Goal: Navigation & Orientation: Find specific page/section

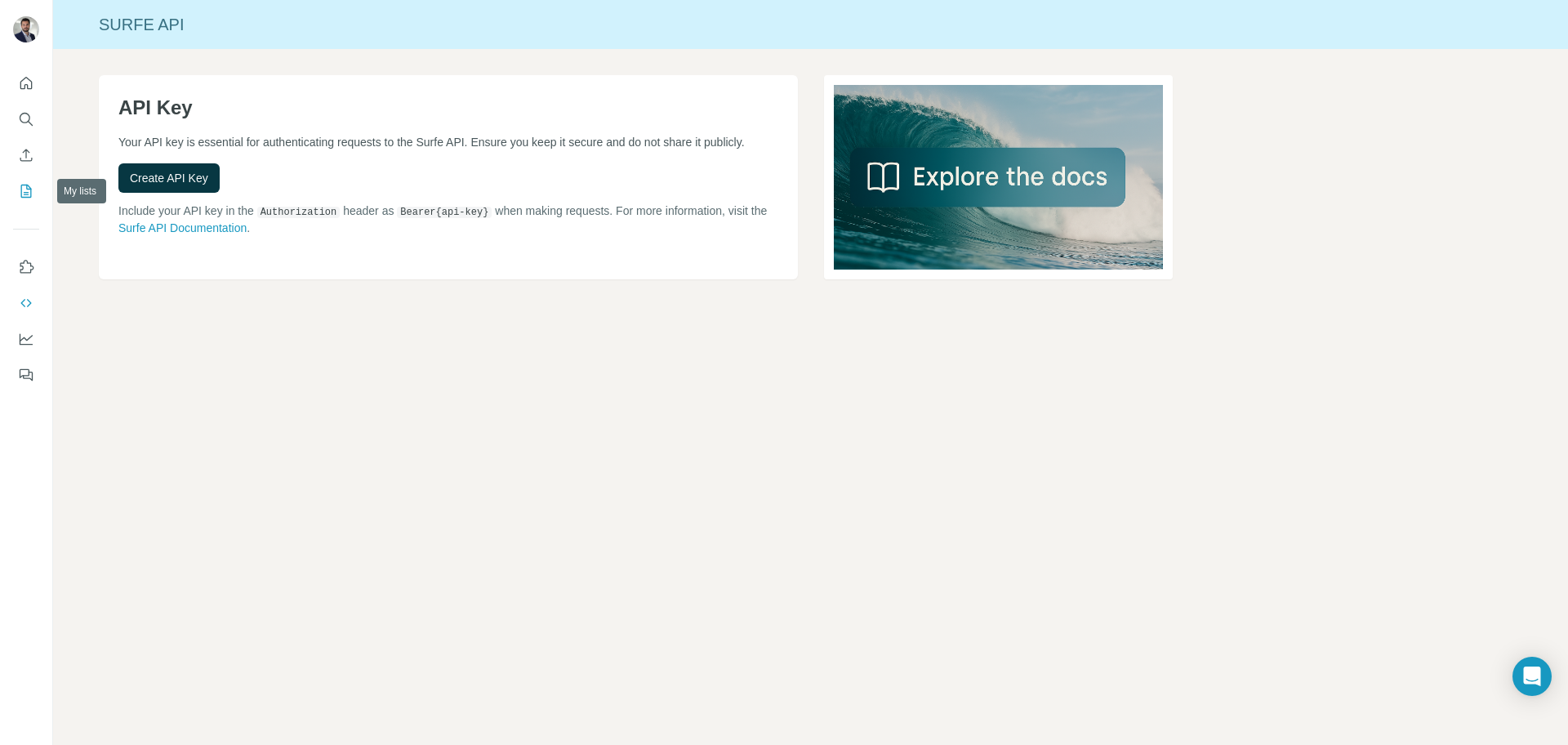
click at [28, 192] on icon "My lists" at bounding box center [26, 191] width 16 height 16
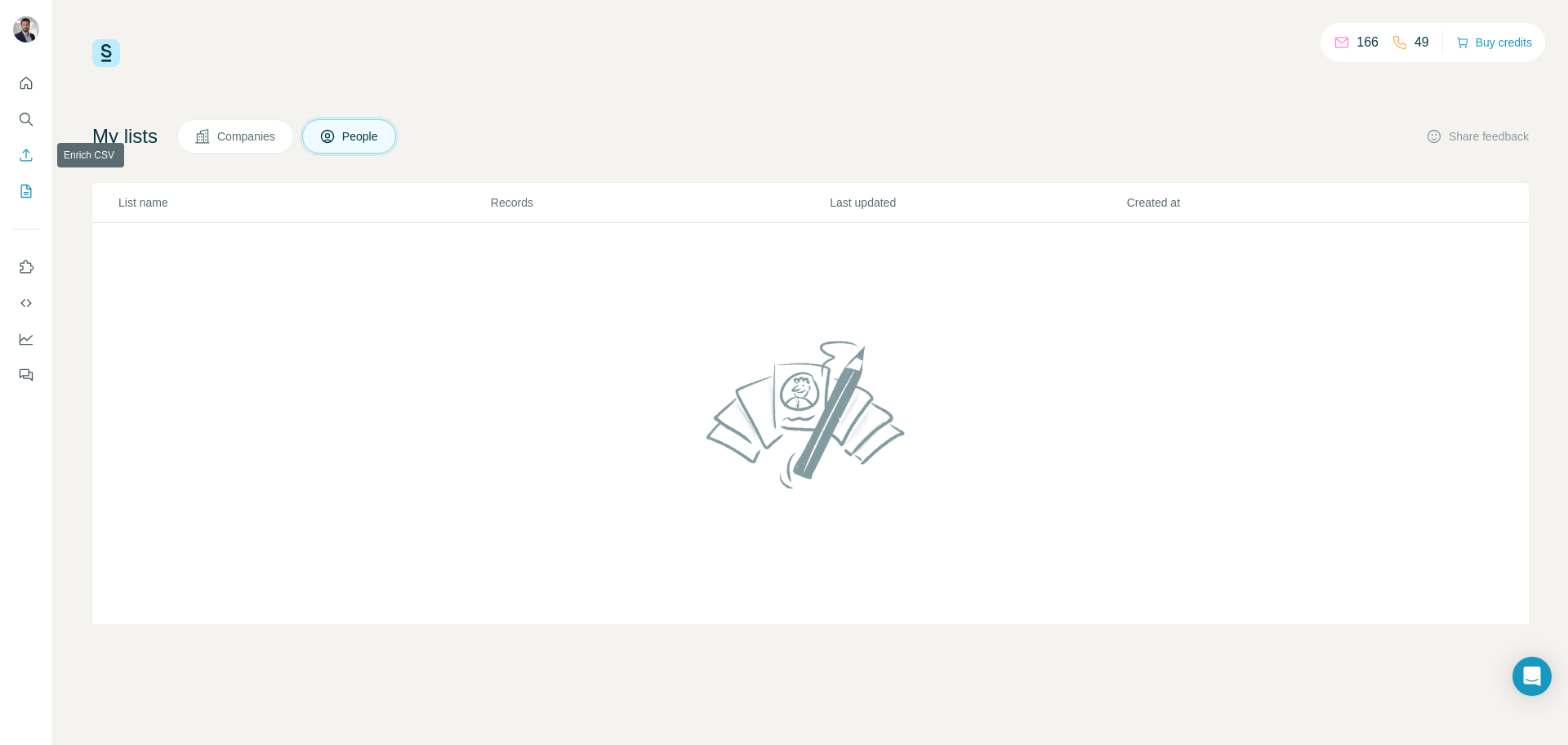
click at [30, 151] on icon "Enrich CSV" at bounding box center [26, 155] width 16 height 16
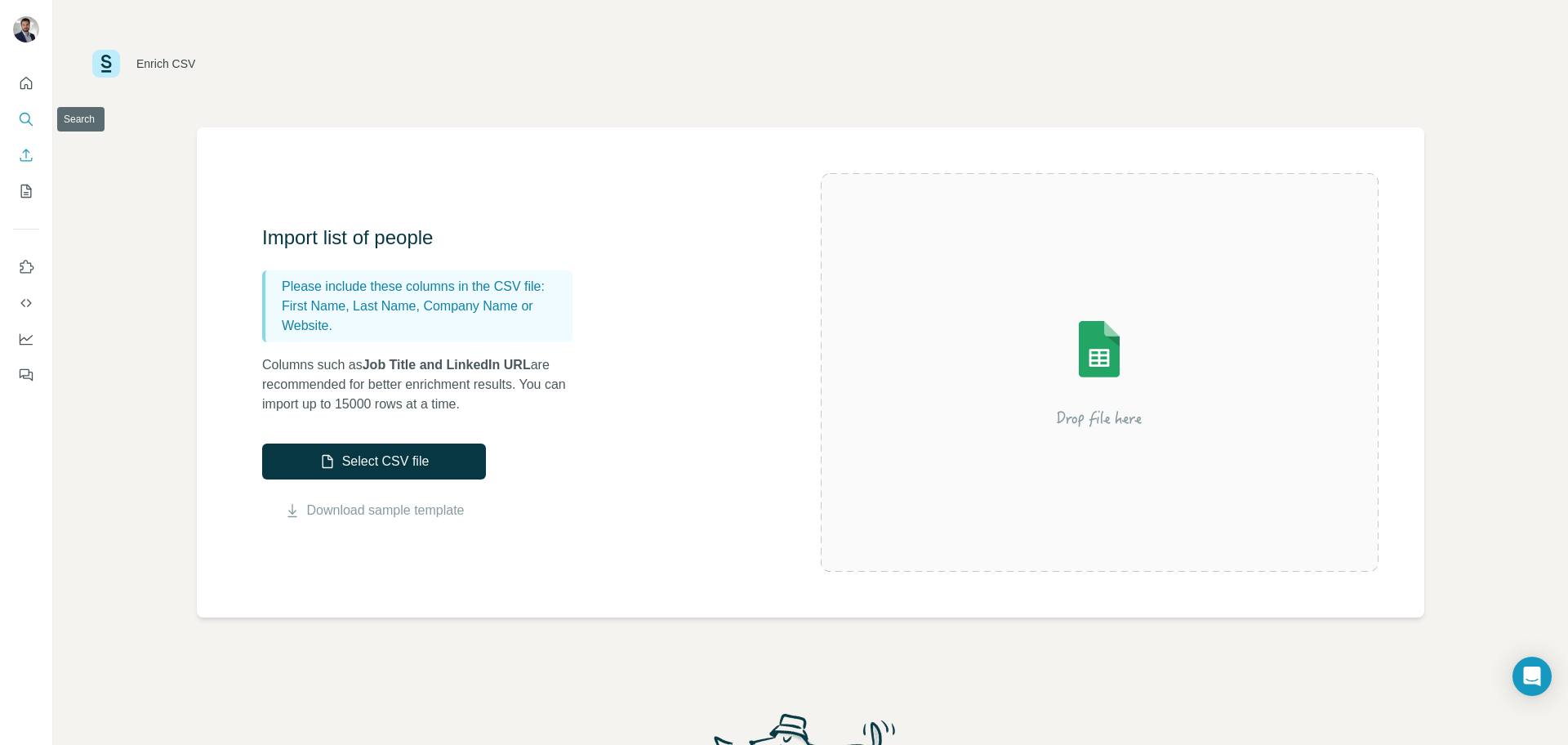
click at [29, 112] on icon "Search" at bounding box center [26, 119] width 16 height 16
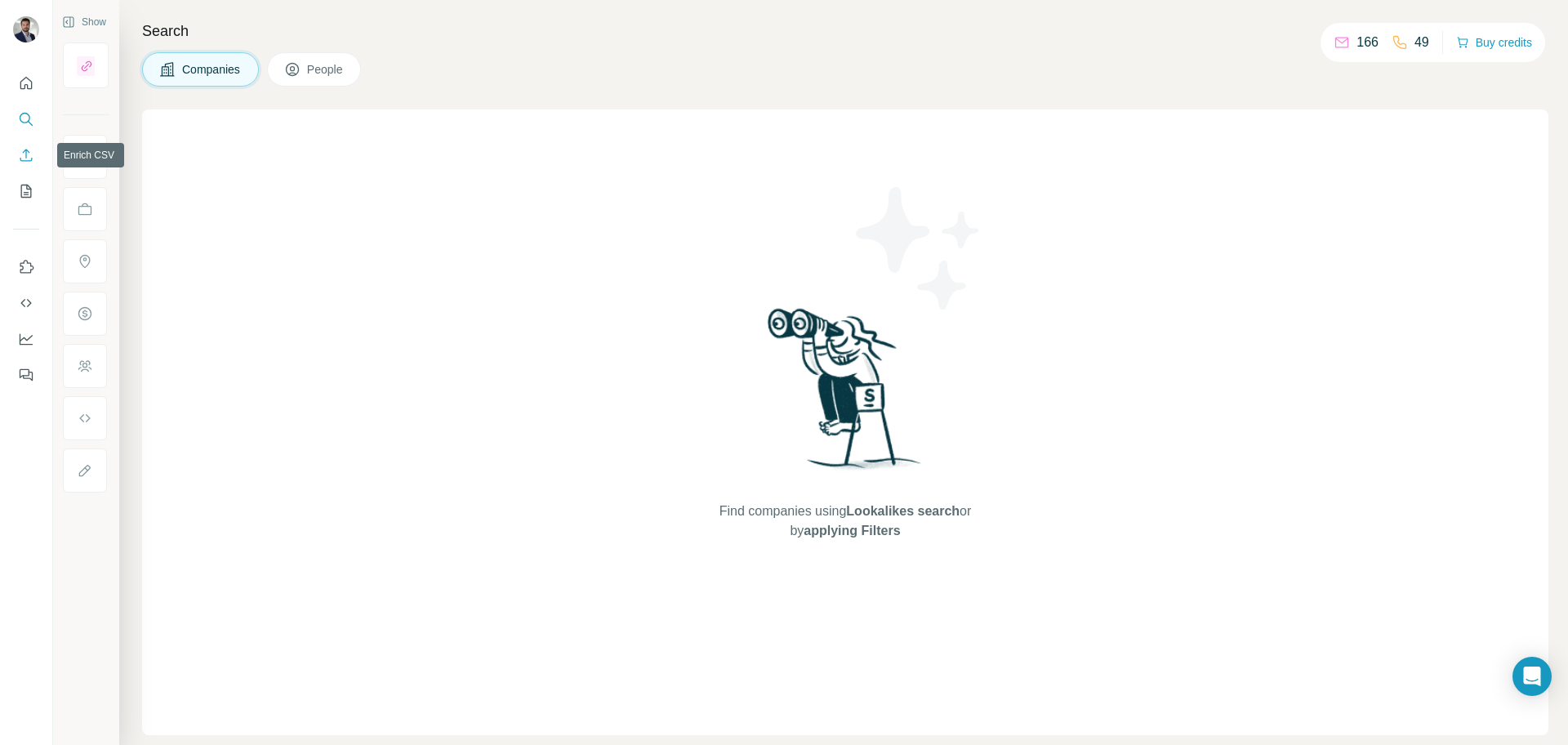
click at [26, 148] on icon "Enrich CSV" at bounding box center [26, 155] width 16 height 16
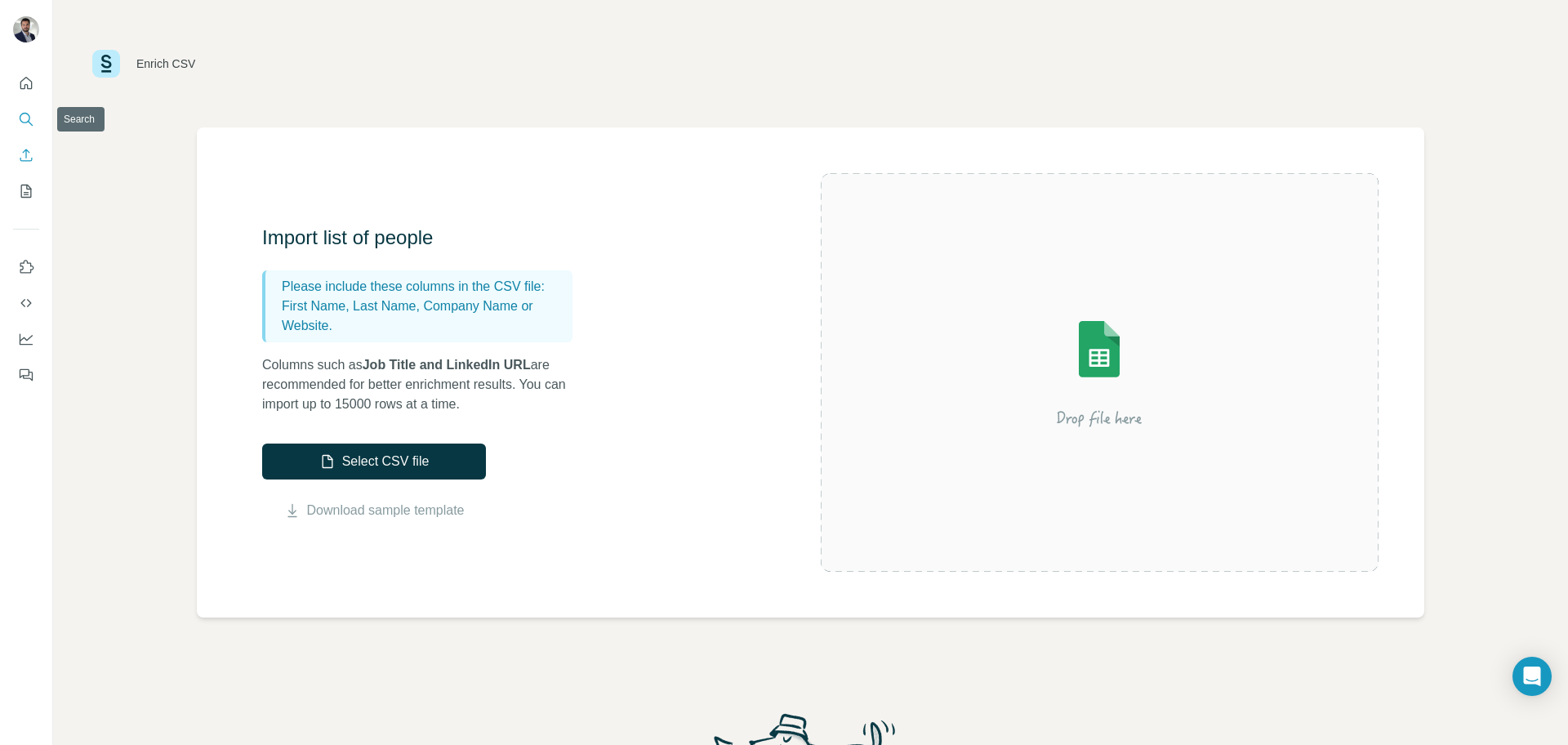
click at [23, 122] on icon "Search" at bounding box center [25, 118] width 10 height 10
